Goal: Task Accomplishment & Management: Use online tool/utility

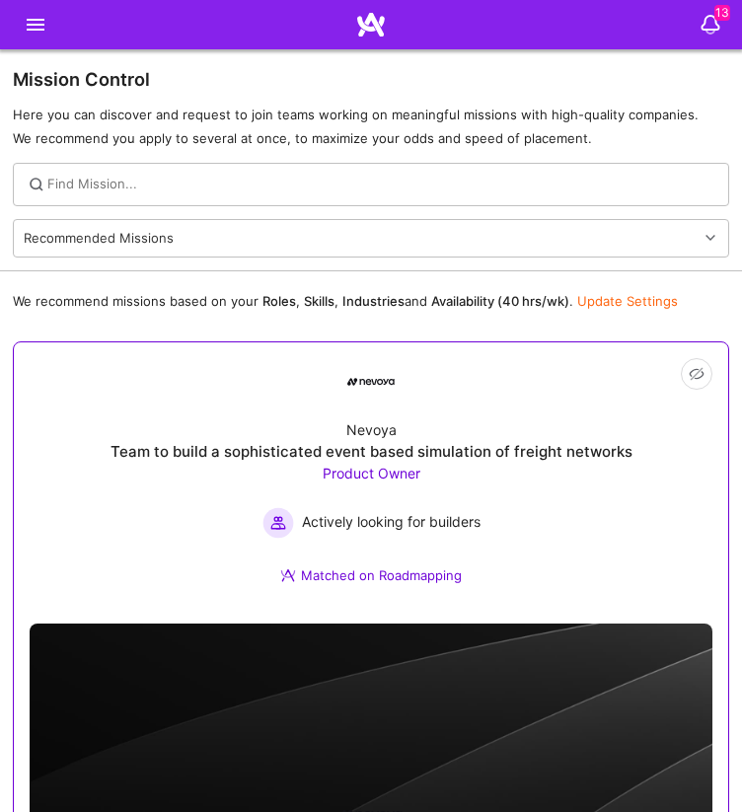
click at [500, 466] on div "Nevoya Team to build a sophisticated event based simulation of freight networks…" at bounding box center [371, 507] width 683 height 202
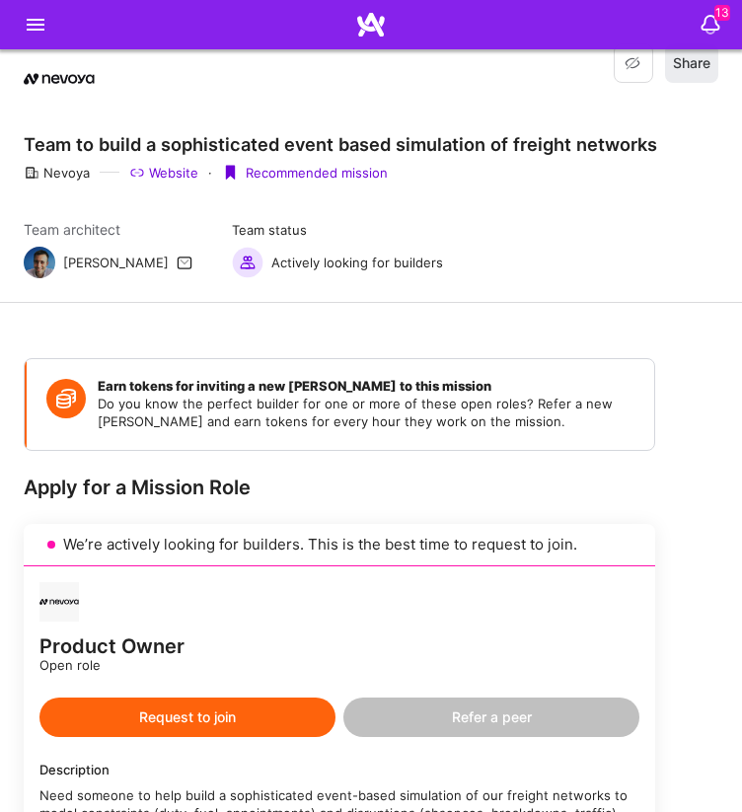
scroll to position [486, 0]
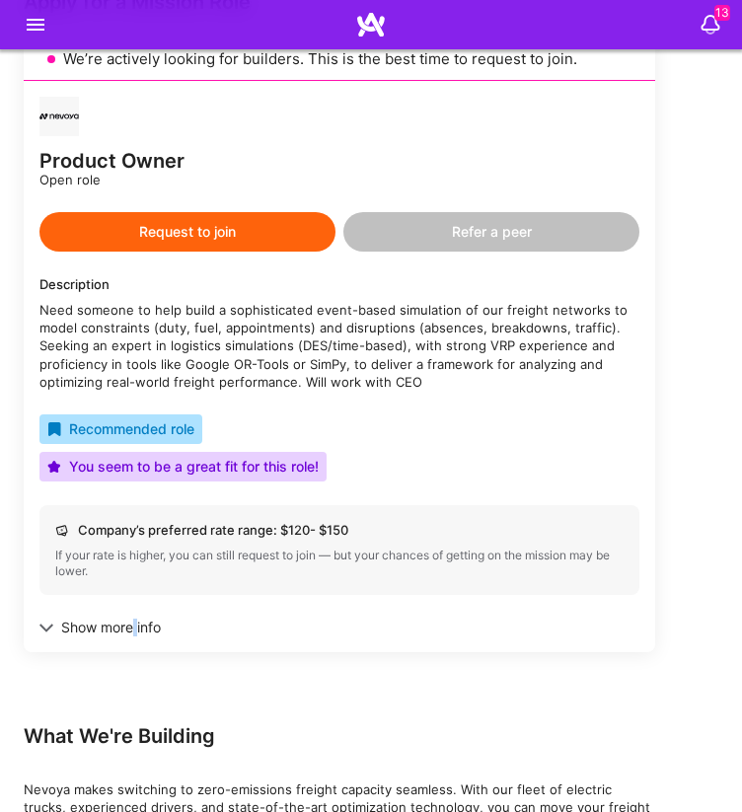
click at [136, 628] on div "Show more info" at bounding box center [339, 628] width 600 height 18
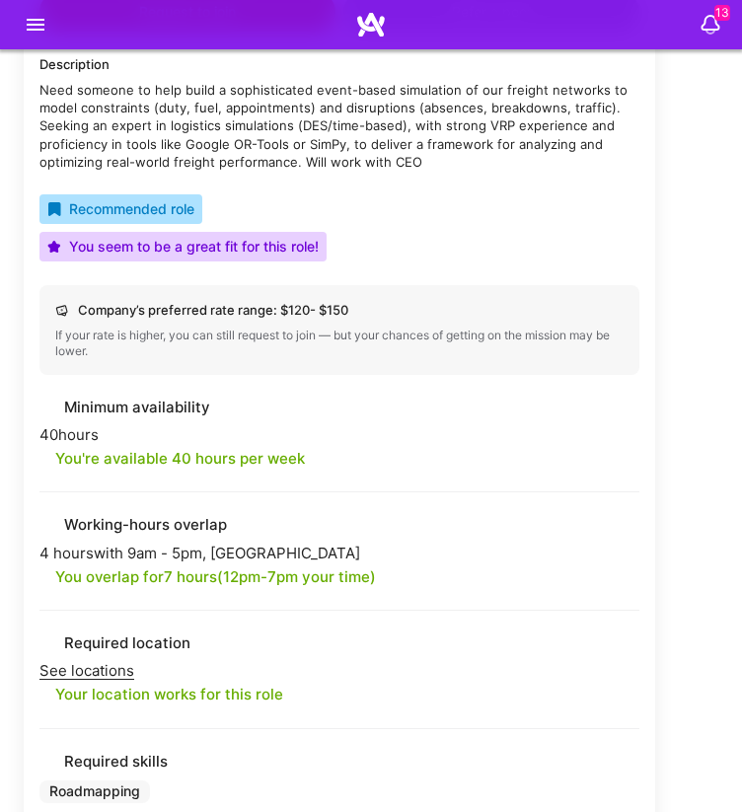
scroll to position [0, 0]
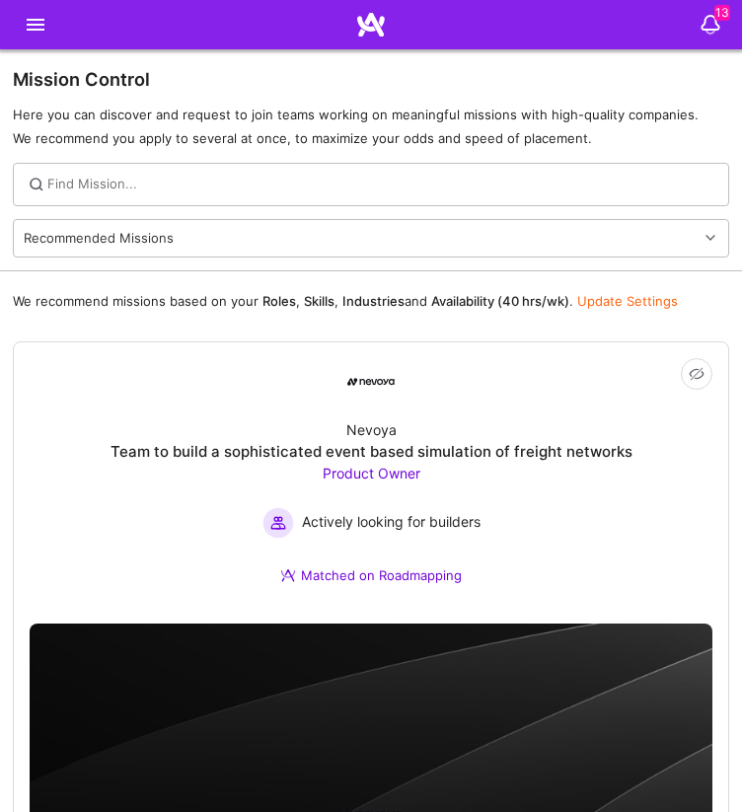
click at [229, 258] on form "Recommended Missions" at bounding box center [371, 238] width 742 height 65
click at [228, 249] on div "Recommended Missions" at bounding box center [356, 238] width 684 height 37
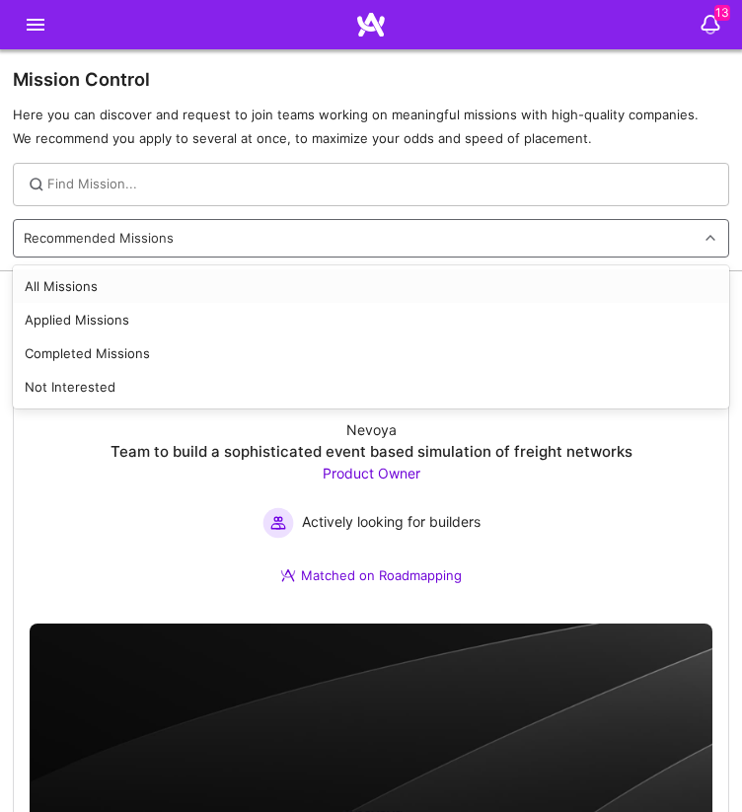
click at [183, 286] on div "All Missions" at bounding box center [371, 287] width 717 height 34
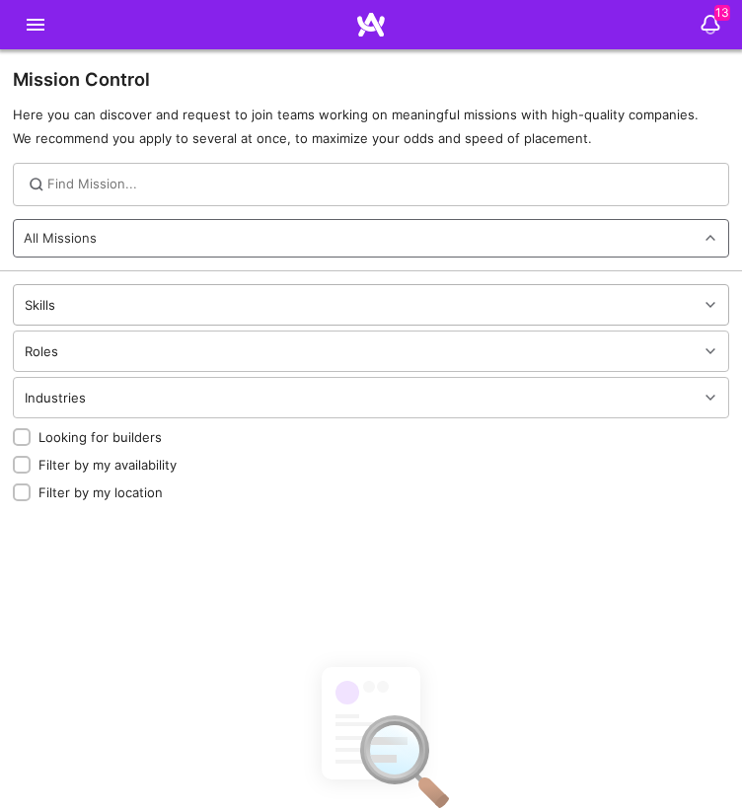
click at [180, 310] on div "Skills" at bounding box center [356, 304] width 684 height 39
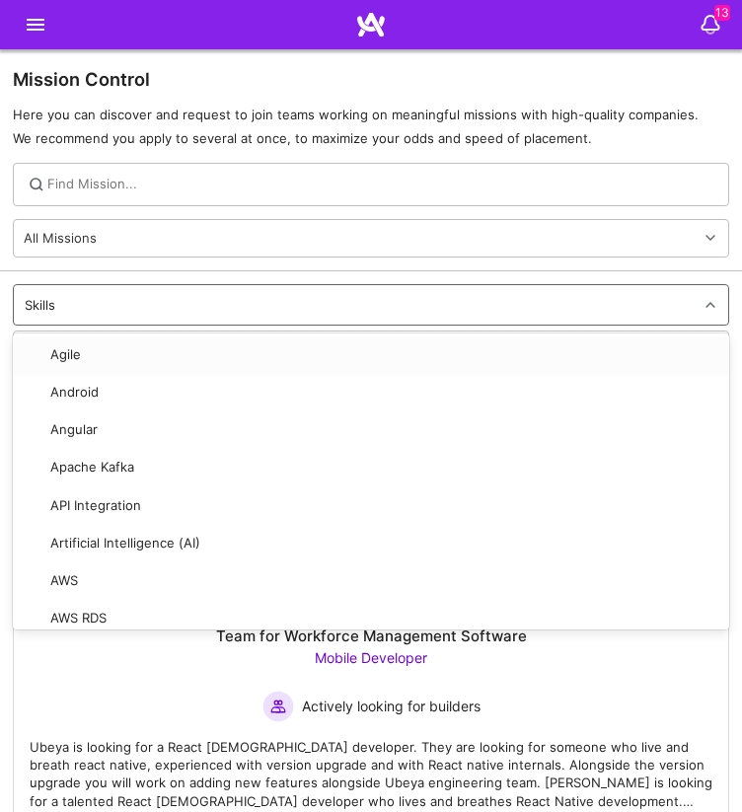
click at [180, 310] on div "Skills" at bounding box center [356, 304] width 684 height 39
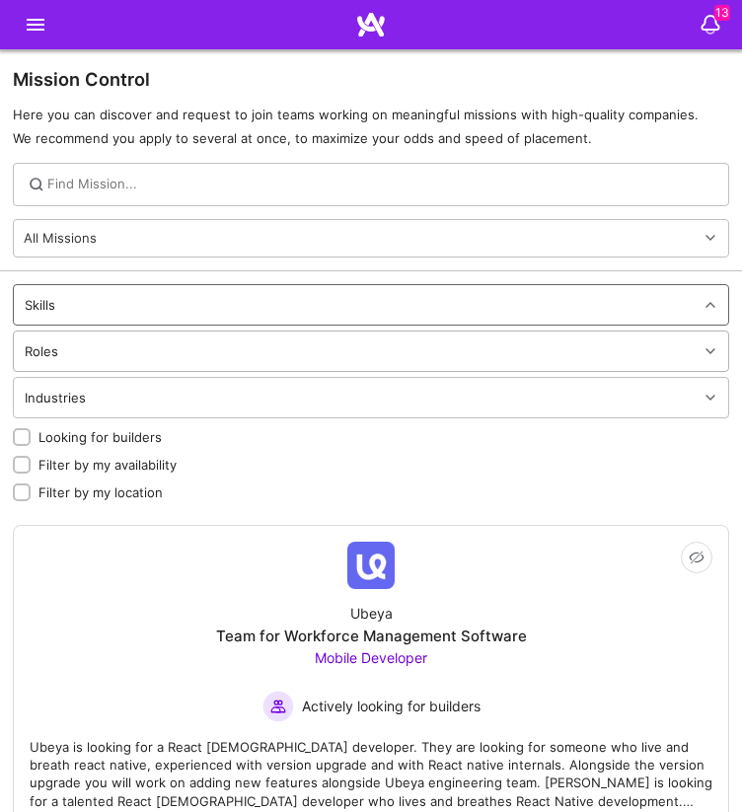
click at [193, 353] on div "Roles" at bounding box center [356, 351] width 684 height 39
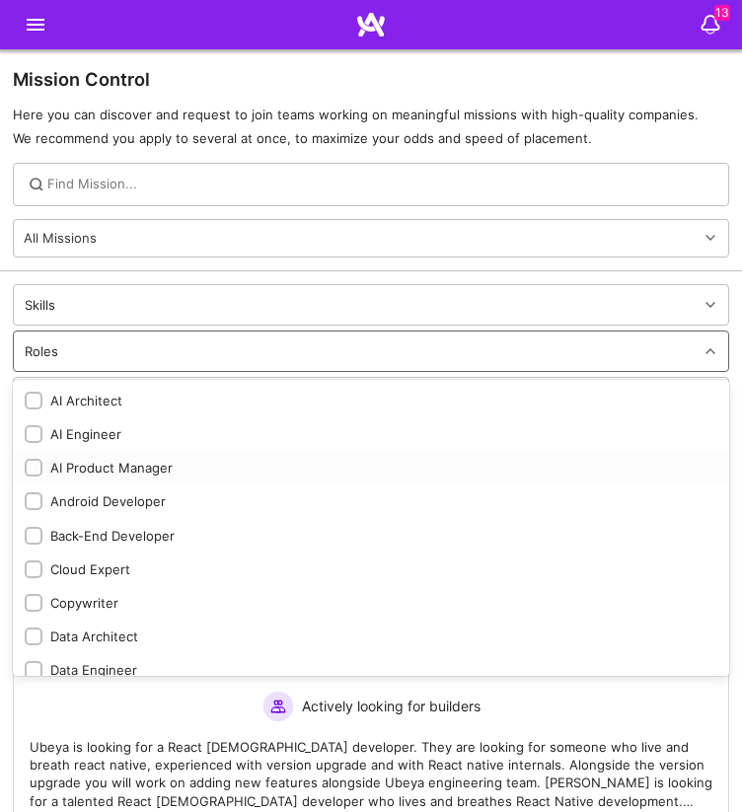
click at [31, 466] on input "checkbox" at bounding box center [36, 469] width 14 height 14
checkbox input "true"
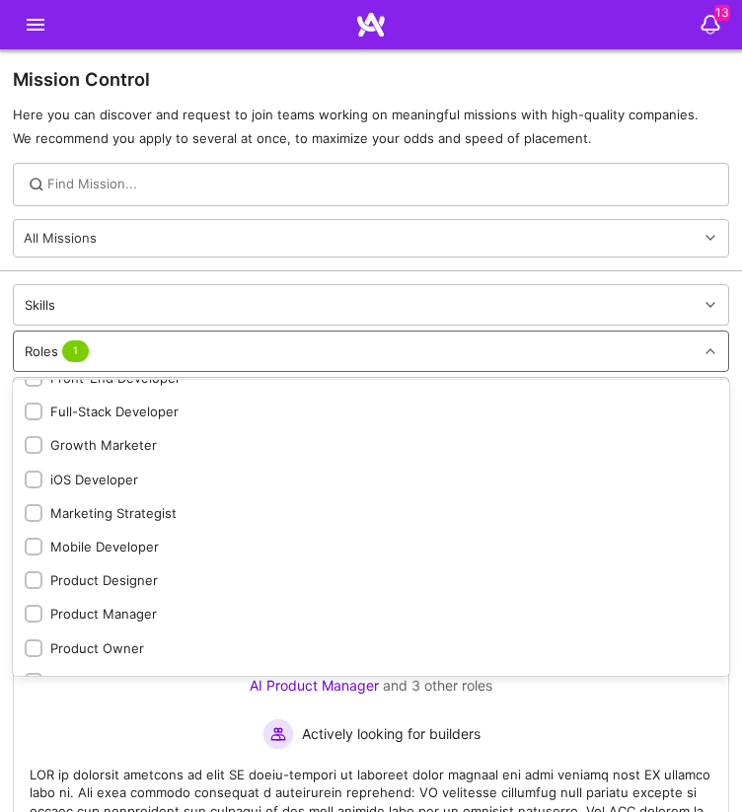
scroll to position [503, 0]
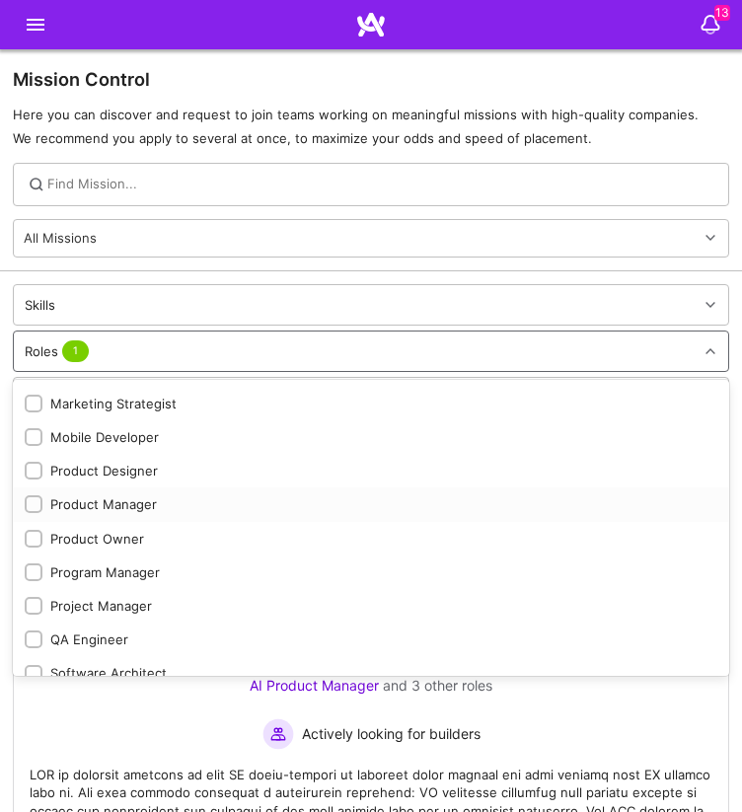
click at [31, 502] on input "checkbox" at bounding box center [36, 506] width 14 height 14
checkbox input "true"
click at [31, 535] on input "checkbox" at bounding box center [36, 540] width 14 height 14
checkbox input "true"
click at [31, 569] on input "checkbox" at bounding box center [36, 574] width 14 height 14
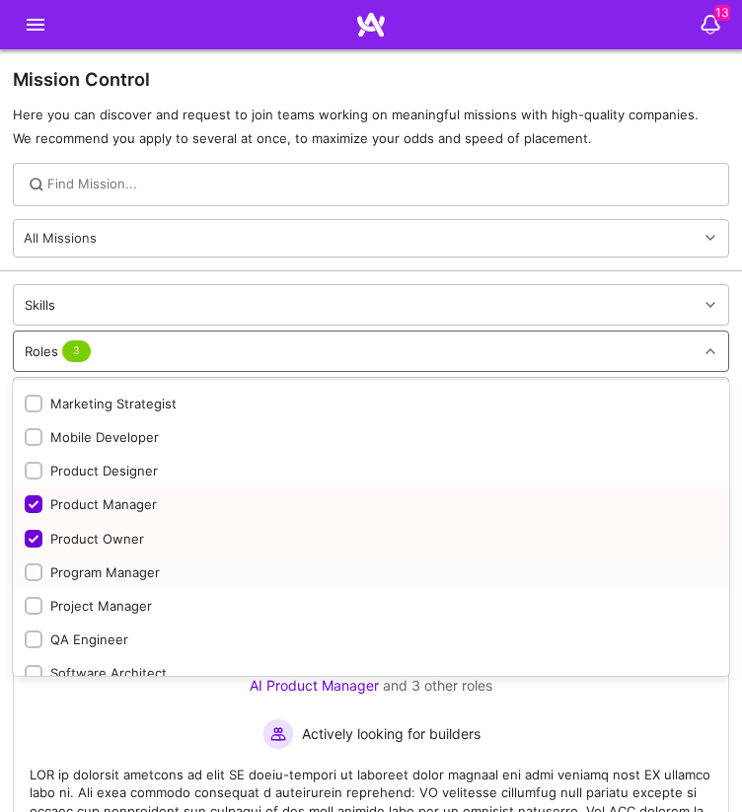
checkbox input "true"
click at [33, 606] on input "checkbox" at bounding box center [36, 607] width 14 height 14
checkbox input "true"
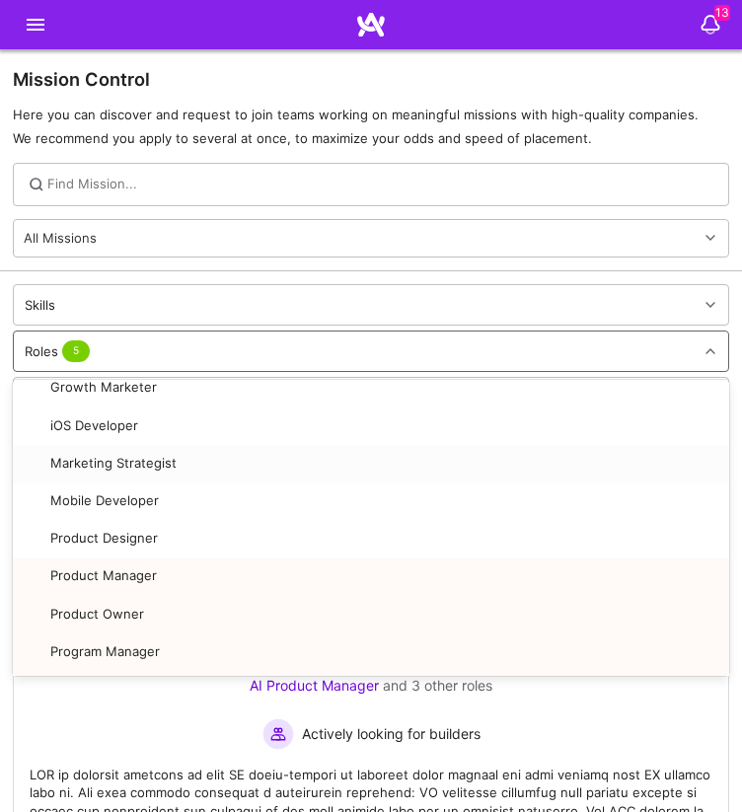
click at [590, 351] on div "Roles 5" at bounding box center [356, 351] width 684 height 39
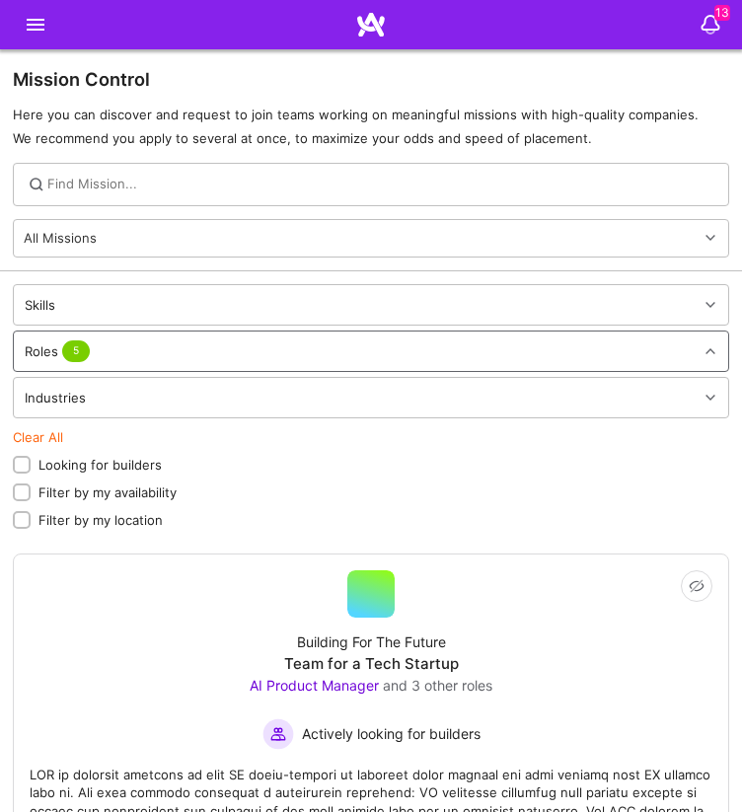
click at [26, 463] on input "Looking for builders" at bounding box center [24, 466] width 14 height 14
checkbox input "true"
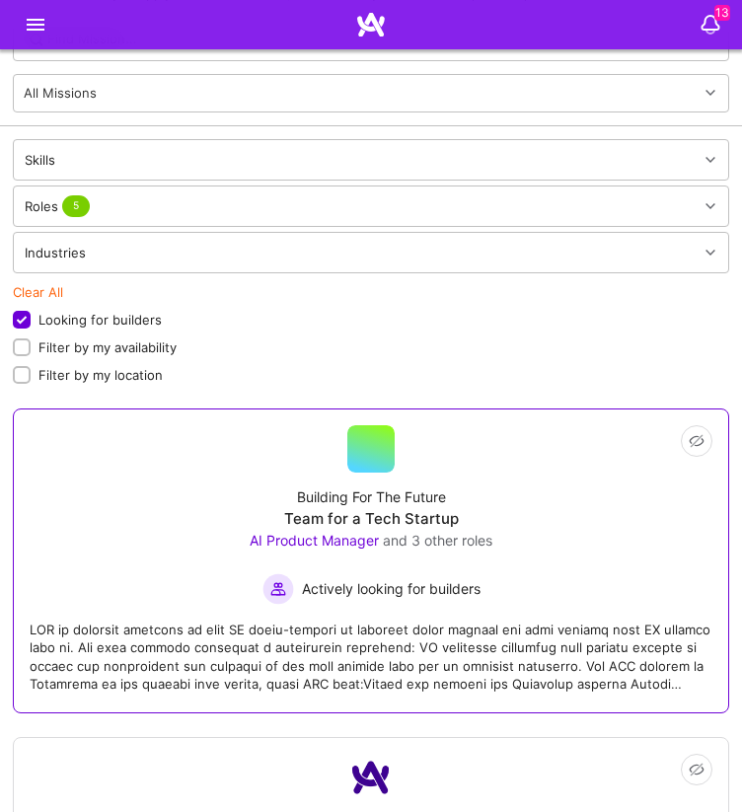
scroll to position [255, 0]
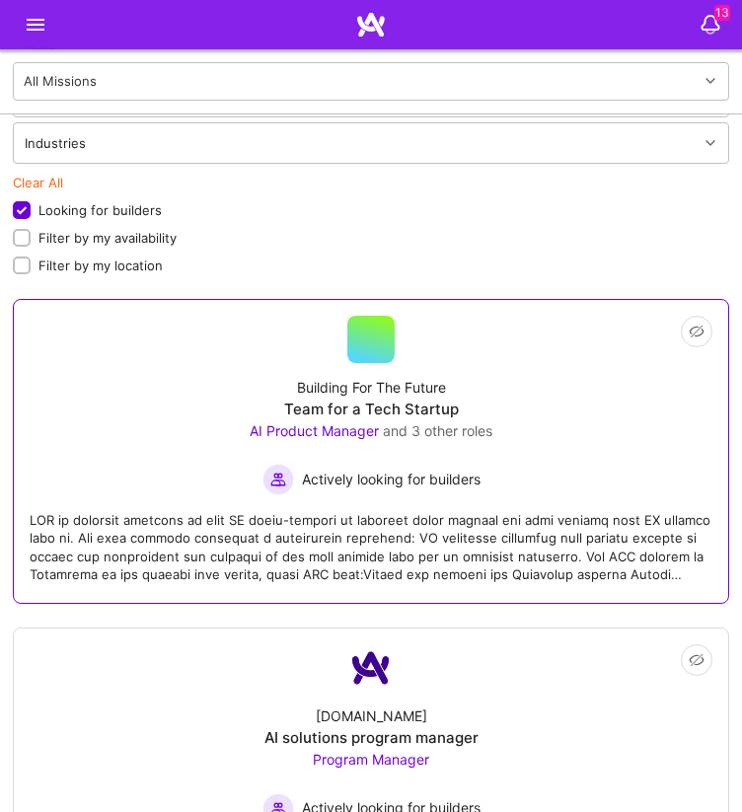
click at [480, 493] on div "Actively looking for builders" at bounding box center [371, 480] width 243 height 32
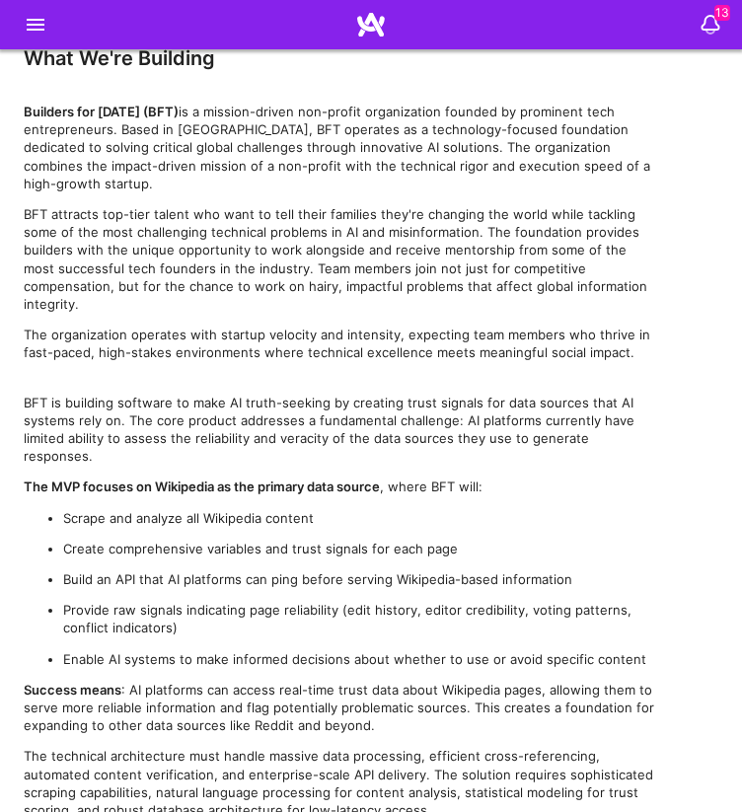
scroll to position [2688, 0]
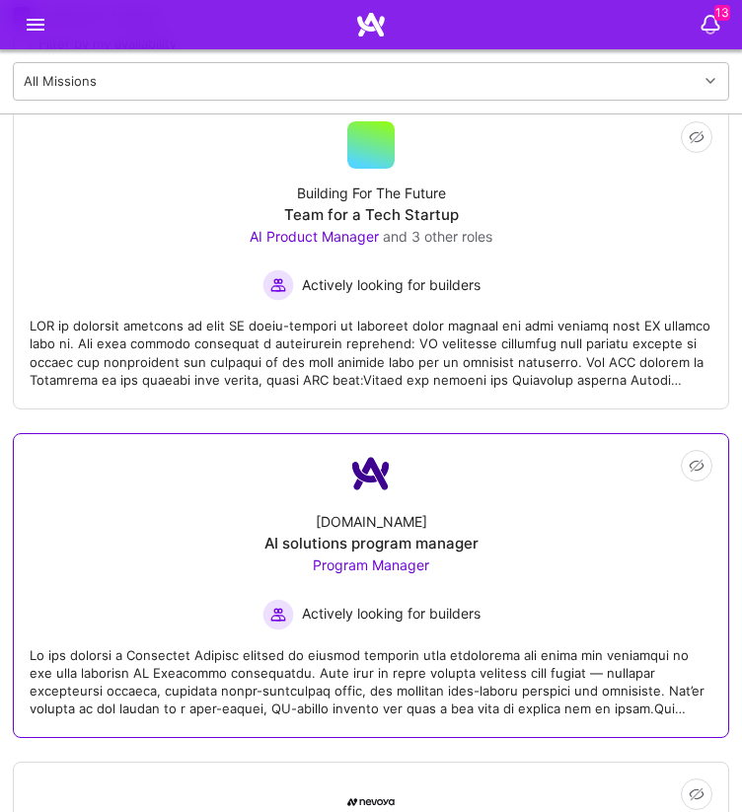
scroll to position [599, 0]
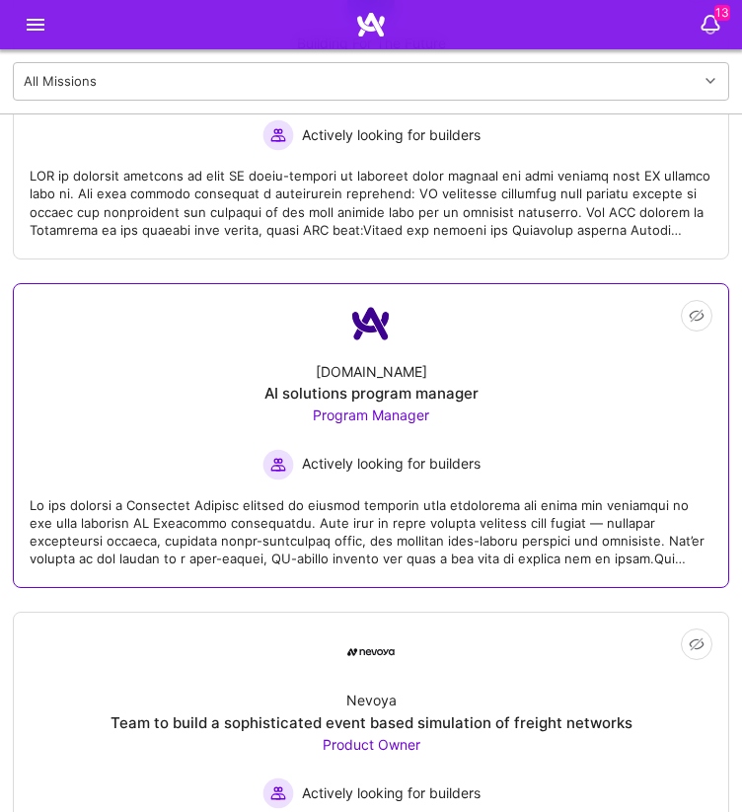
click at [505, 510] on div at bounding box center [371, 525] width 683 height 88
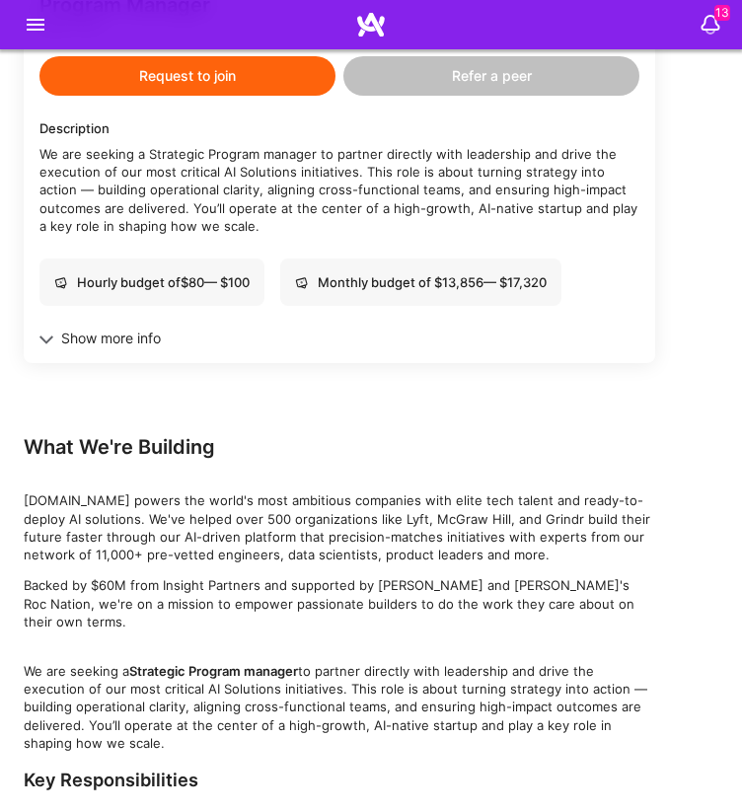
scroll to position [680, 0]
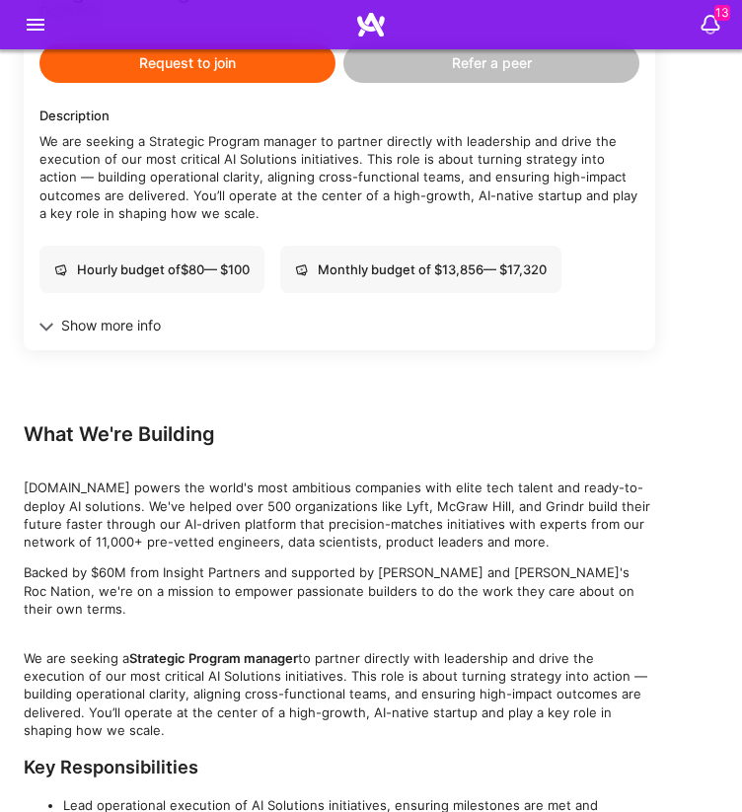
click at [117, 313] on div "Program Manager Open role Request to join Refer a peer Description We are seeki…" at bounding box center [340, 131] width 632 height 438
click at [83, 316] on div "Program Manager Open role Request to join Refer a peer Description We are seeki…" at bounding box center [340, 131] width 632 height 438
click at [81, 330] on div "Show more info" at bounding box center [339, 326] width 600 height 18
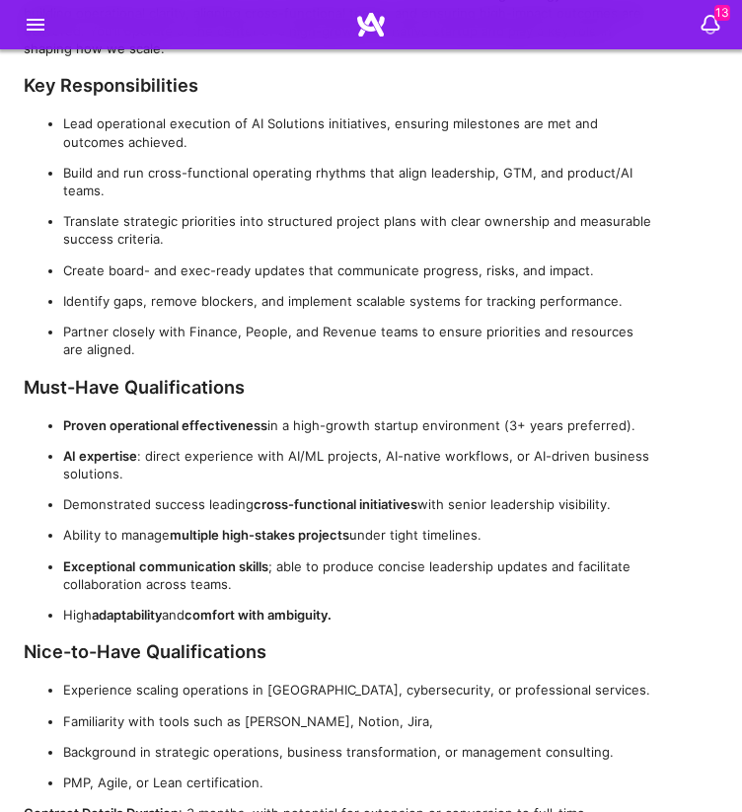
scroll to position [1976, 0]
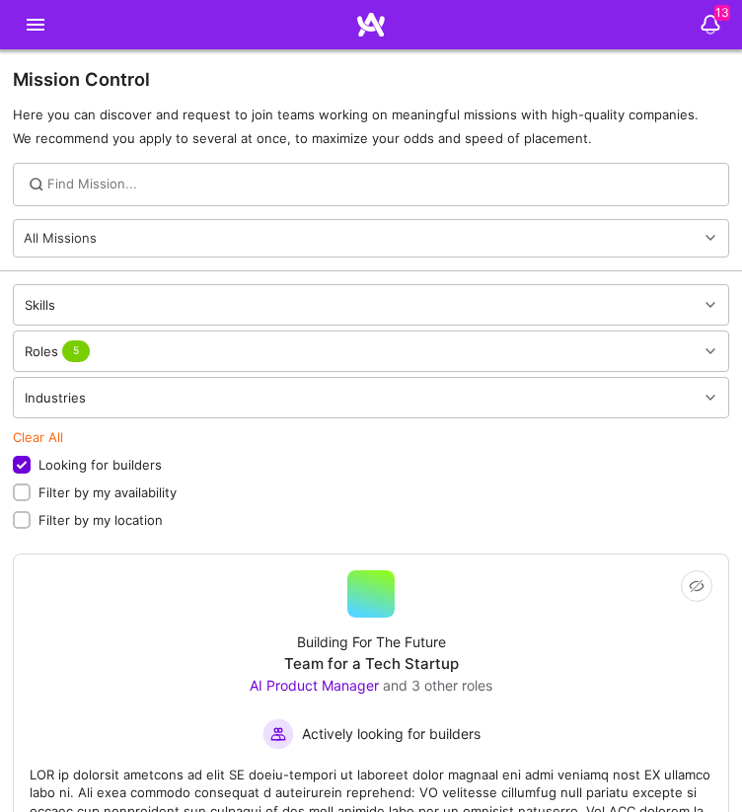
click at [407, 502] on div "Looking for builders Filter by my availability Filter by my location" at bounding box center [371, 493] width 717 height 74
